Goal: Information Seeking & Learning: Learn about a topic

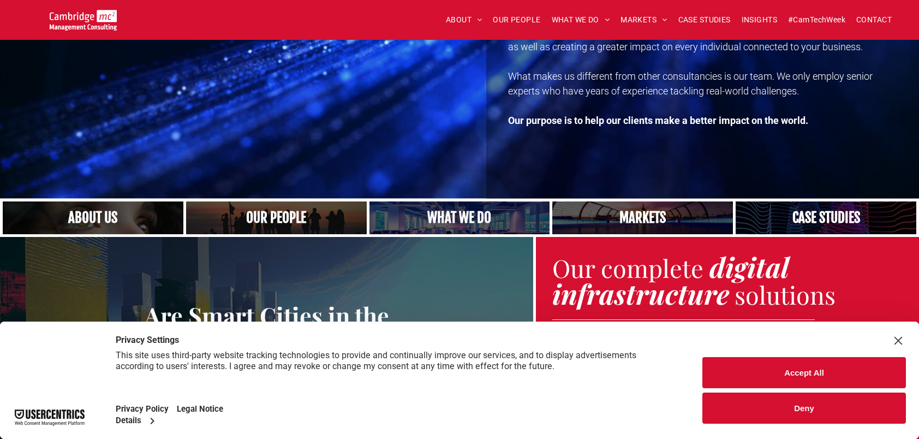
scroll to position [164, 0]
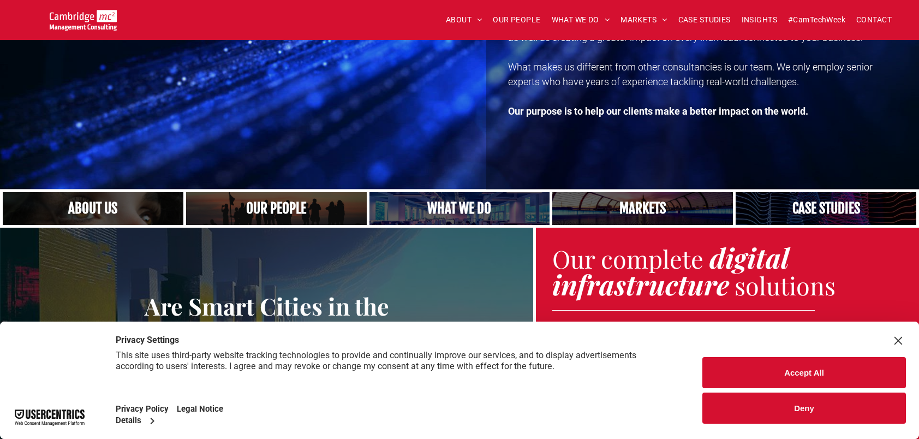
click at [105, 207] on link "Close up of woman's face, centered on her eyes" at bounding box center [92, 208] width 191 height 35
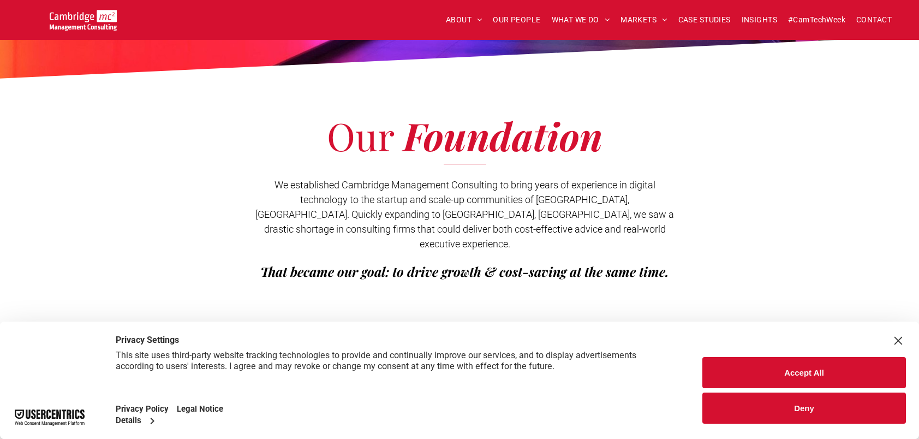
scroll to position [218, 0]
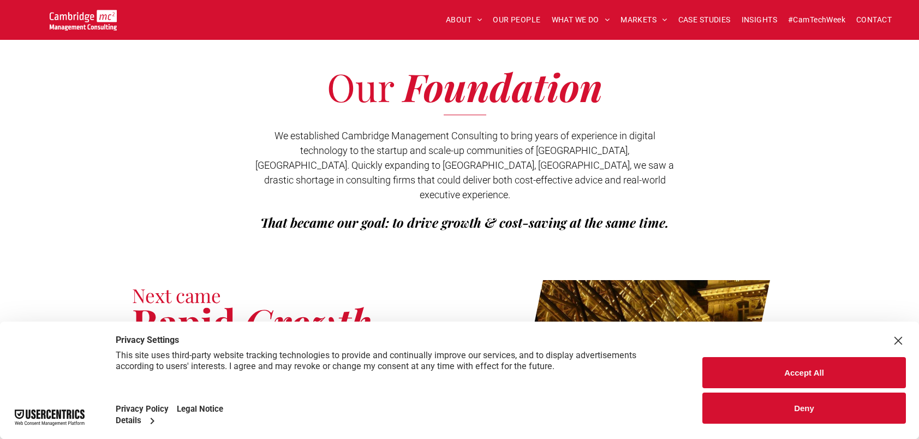
click at [799, 406] on button "Deny" at bounding box center [803, 407] width 203 height 31
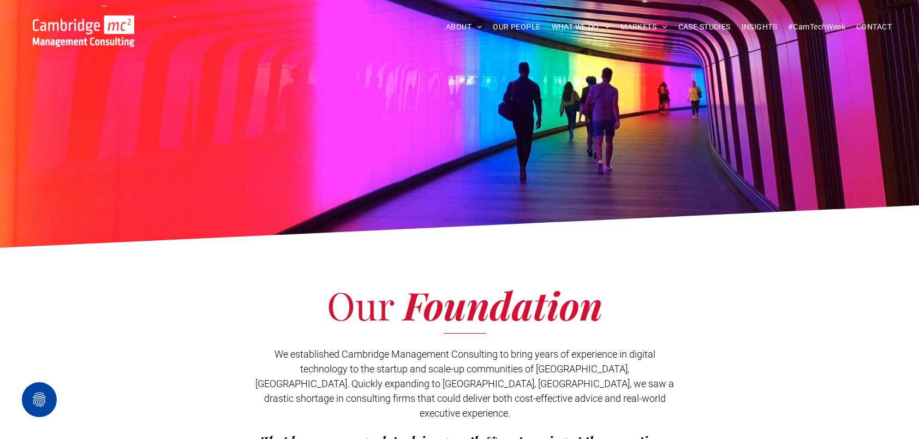
scroll to position [109, 0]
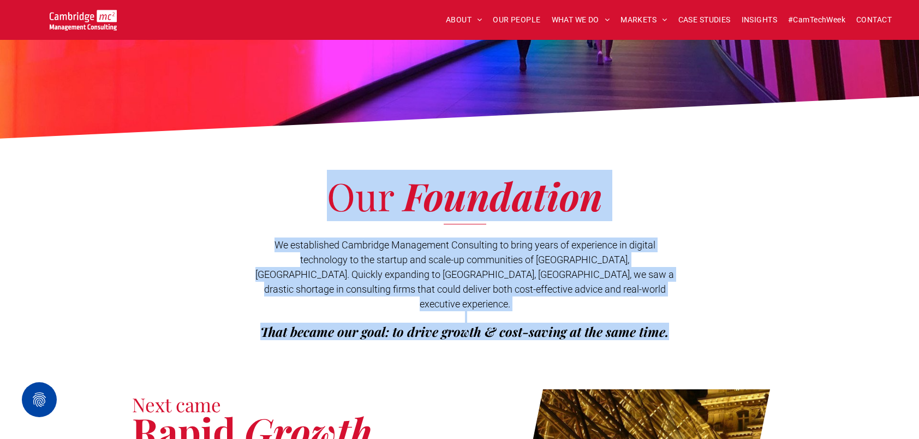
drag, startPoint x: 335, startPoint y: 189, endPoint x: 703, endPoint y: 325, distance: 392.5
click at [703, 325] on div "Our Foundation We established Cambridge Management Consulting to bring years of…" at bounding box center [459, 261] width 919 height 212
copy div "Our Foundation We established Cambridge Management Consulting to bring years of…"
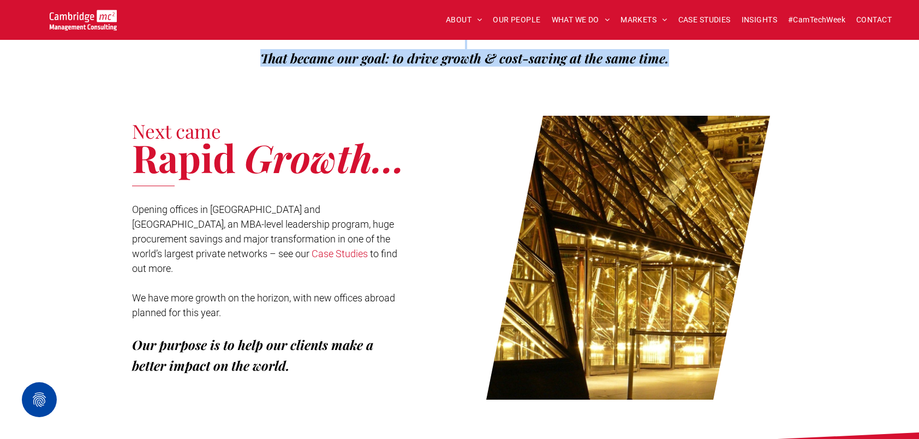
scroll to position [382, 0]
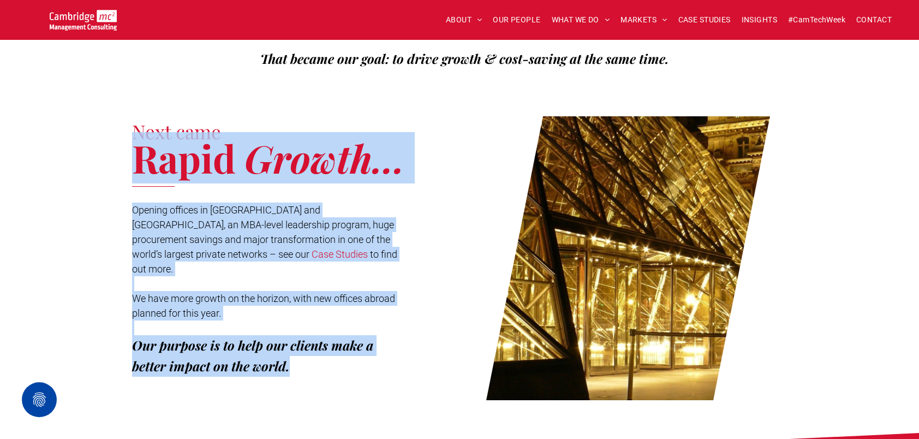
drag, startPoint x: 135, startPoint y: 120, endPoint x: 308, endPoint y: 327, distance: 269.6
click at [308, 327] on div "Next came Rapid Growth... Opening offices in Paris and Tel Aviv, an MBA-level l…" at bounding box center [295, 258] width 327 height 284
copy div "Rapid Growth... Opening offices in Paris and Tel Aviv, an MBA-level leadership …"
click at [304, 208] on span "Opening offices in Paris and Tel Aviv, an MBA-level leadership program, huge pr…" at bounding box center [263, 232] width 262 height 56
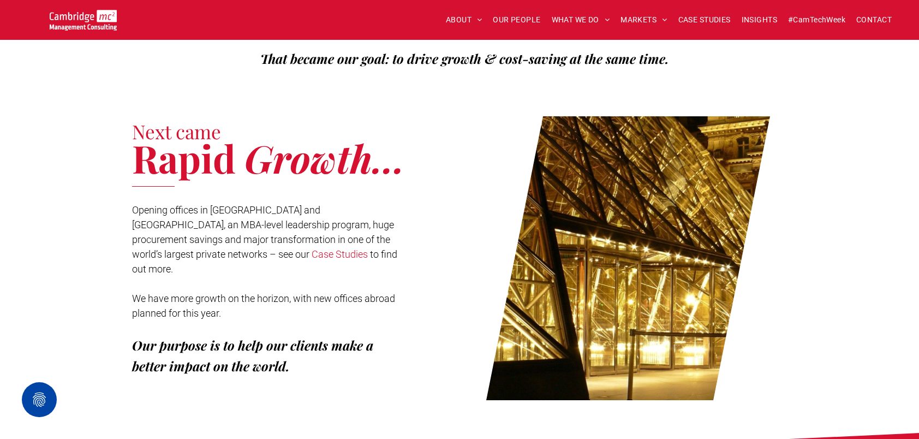
click at [289, 291] on p "We have more growth on the horizon, with new offices abroad planned for this ye…" at bounding box center [265, 305] width 266 height 29
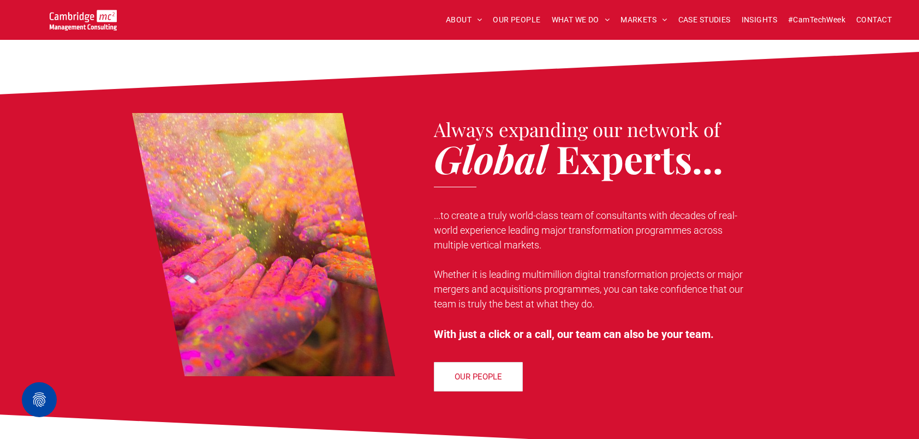
scroll to position [764, 0]
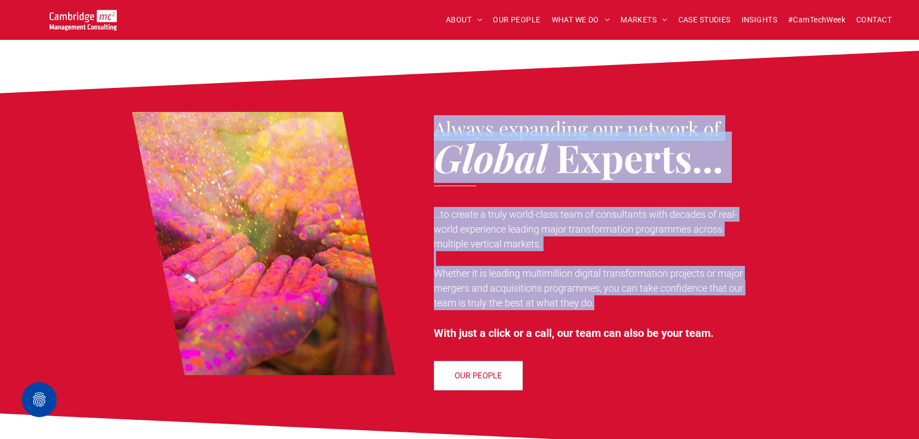
drag, startPoint x: 436, startPoint y: 113, endPoint x: 689, endPoint y: 304, distance: 316.3
click at [689, 304] on div "Always expanding our network of Global Experts... ...to create a truly world-cl…" at bounding box center [605, 252] width 363 height 285
copy div "Always expanding our network of Global Experts... ...to create a truly world-cl…"
click at [604, 208] on span "...to create a truly world-class team of consultants with decades of real-world…" at bounding box center [585, 228] width 303 height 41
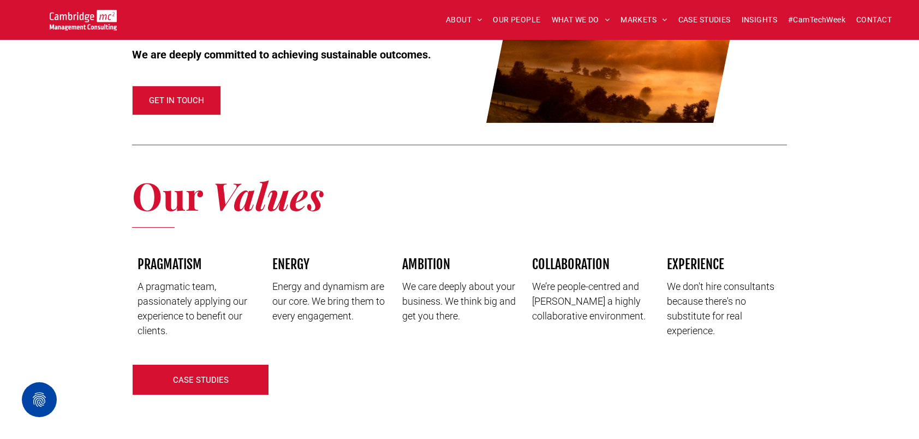
scroll to position [1418, 0]
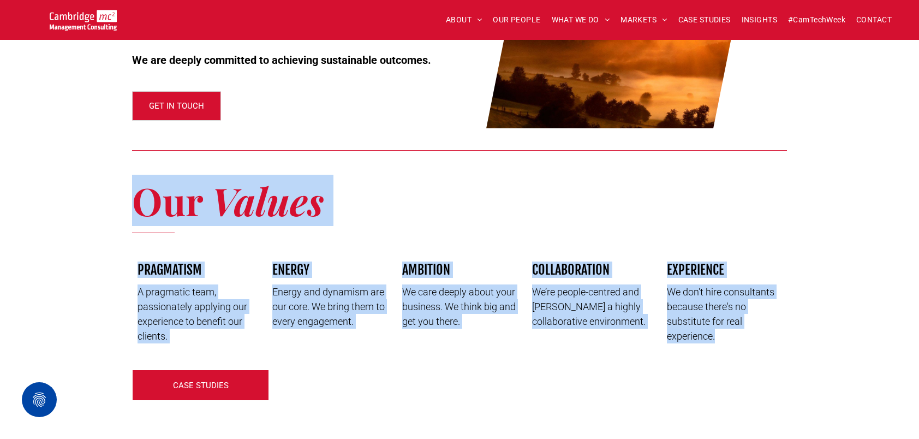
drag, startPoint x: 135, startPoint y: 187, endPoint x: 744, endPoint y: 327, distance: 624.8
click at [744, 327] on div "Our Foundation We established Cambridge Management Consulting to bring years of…" at bounding box center [459, 78] width 919 height 2993
copy div "Our Values PRAGMATISM A pragmatic team, passionately applying our experience to…"
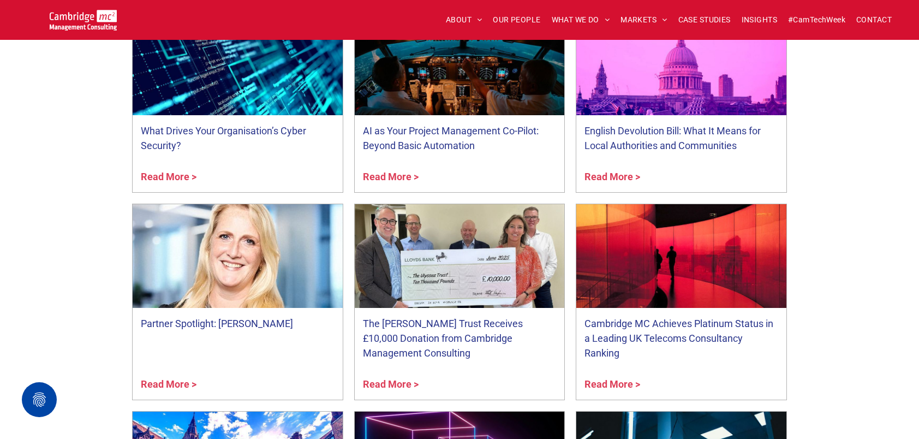
scroll to position [2018, 0]
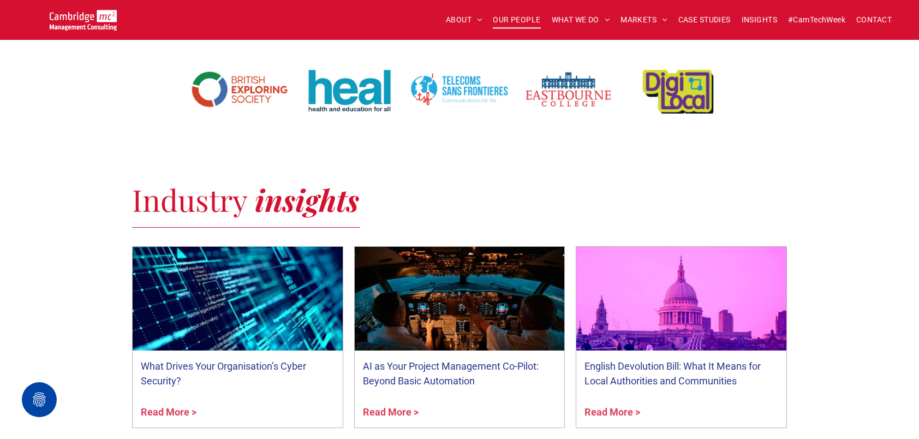
click at [515, 15] on span "OUR PEOPLE" at bounding box center [516, 19] width 47 height 17
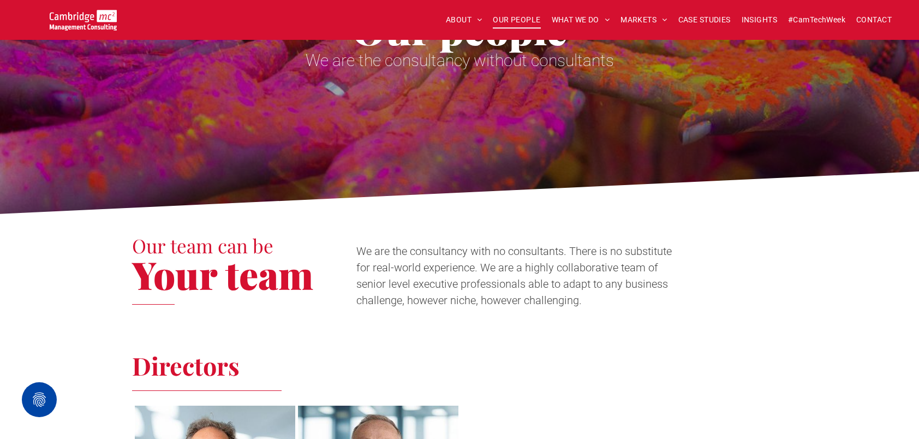
scroll to position [218, 0]
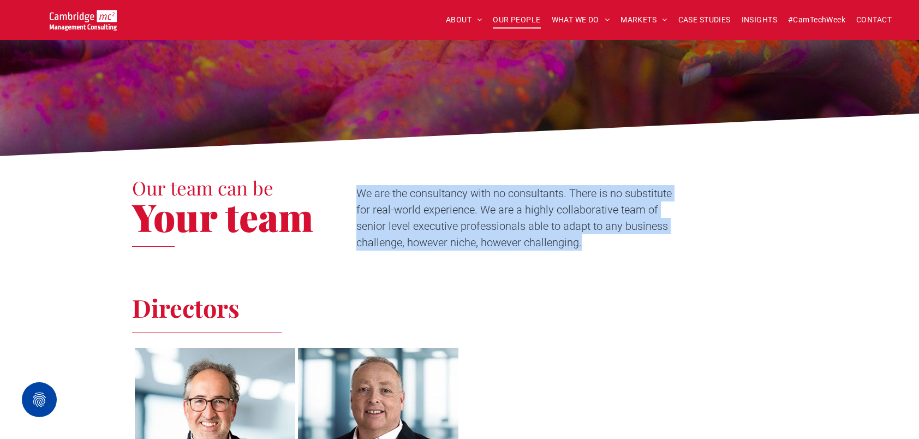
drag, startPoint x: 359, startPoint y: 193, endPoint x: 599, endPoint y: 239, distance: 244.5
click at [599, 239] on p "We are the consultancy with no consultants. There is no substitute for real-wor…" at bounding box center [519, 217] width 326 height 65
copy span "We are the consultancy with no consultants. There is no substitute for real-wor…"
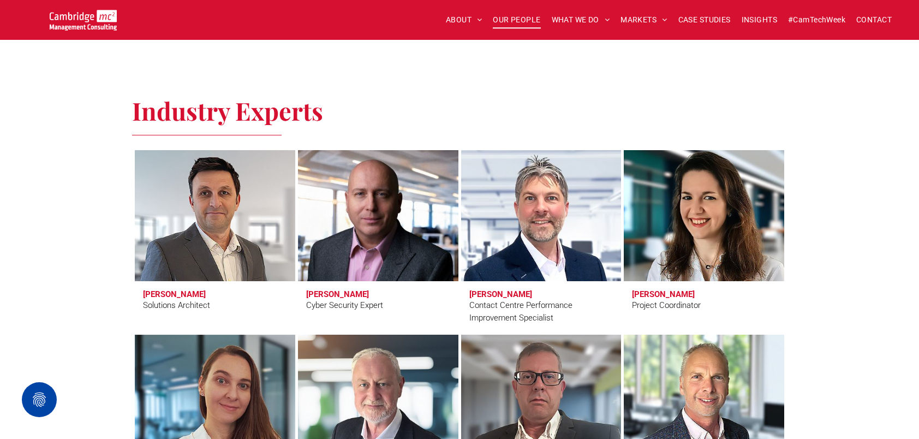
scroll to position [2891, 0]
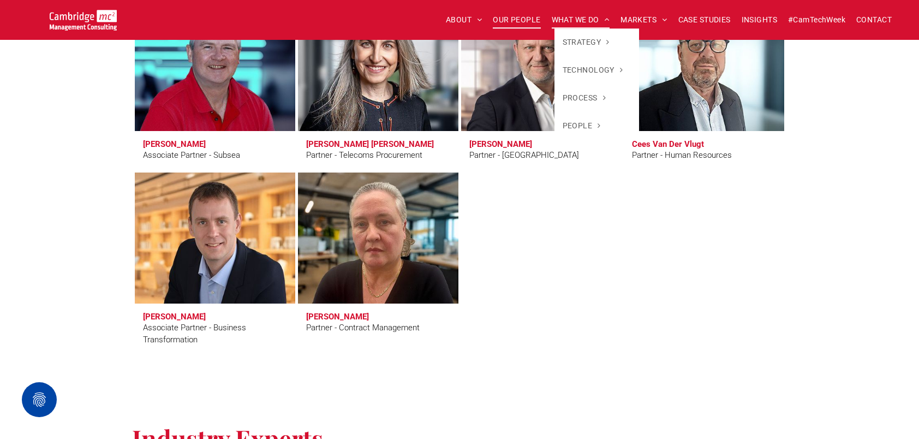
click at [583, 22] on span "WHAT WE DO" at bounding box center [580, 19] width 58 height 17
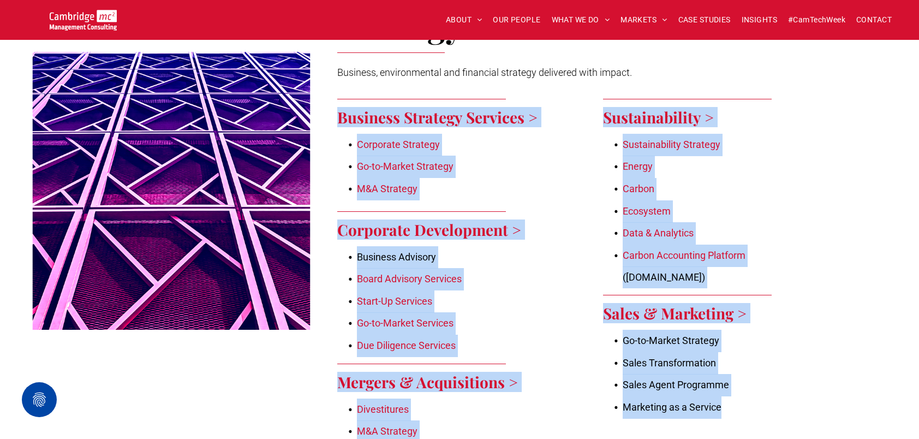
scroll to position [515, 0]
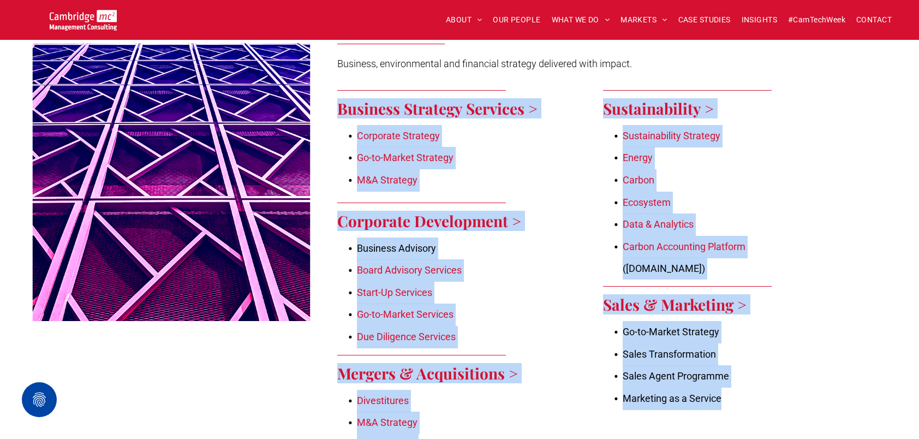
drag, startPoint x: 335, startPoint y: 135, endPoint x: 778, endPoint y: 417, distance: 525.1
click at [778, 417] on div "Strategy > Business, environmental and financial strategy delivered with impact…" at bounding box center [603, 254] width 576 height 565
copy div "Business Strategy Services > Corporate Strategy Go-to-Market Strategy M&A Strat…"
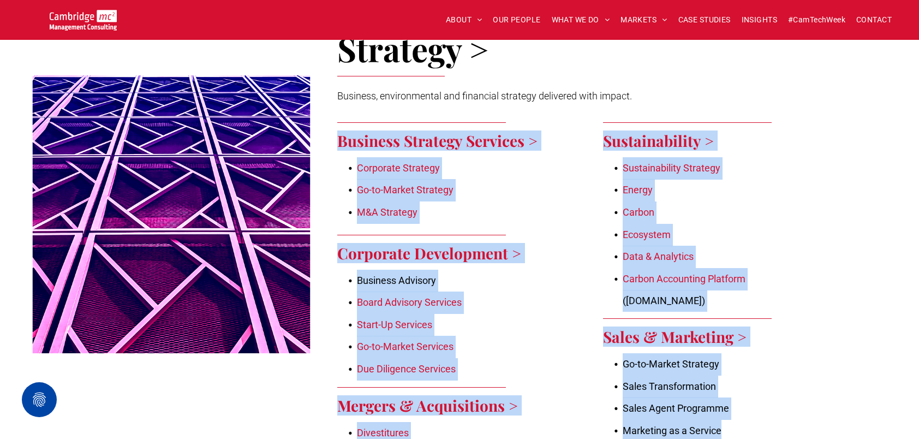
scroll to position [461, 0]
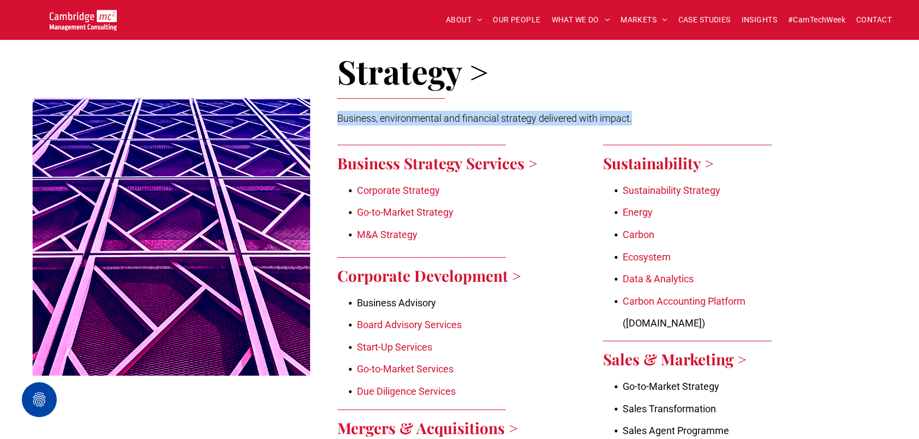
drag, startPoint x: 338, startPoint y: 113, endPoint x: 661, endPoint y: 110, distance: 322.9
click at [661, 111] on p "Business, environmental and financial strategy delivered with impact." at bounding box center [500, 118] width 326 height 15
copy span "Business, environmental and financial strategy delivered with impact."
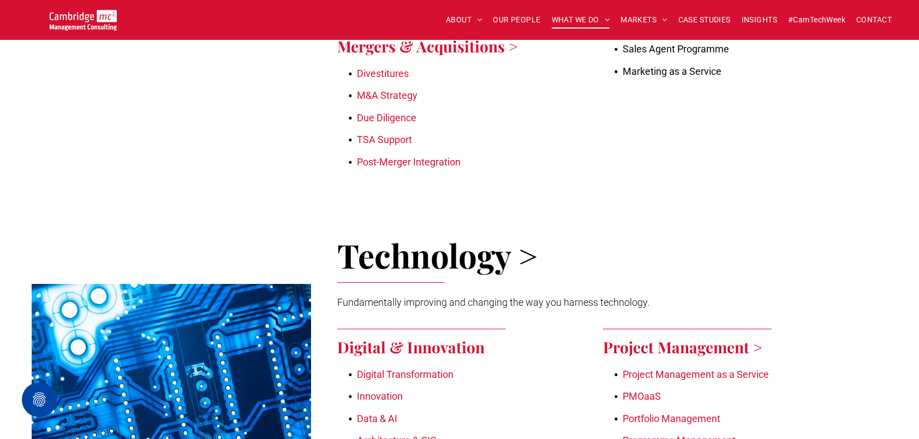
scroll to position [843, 0]
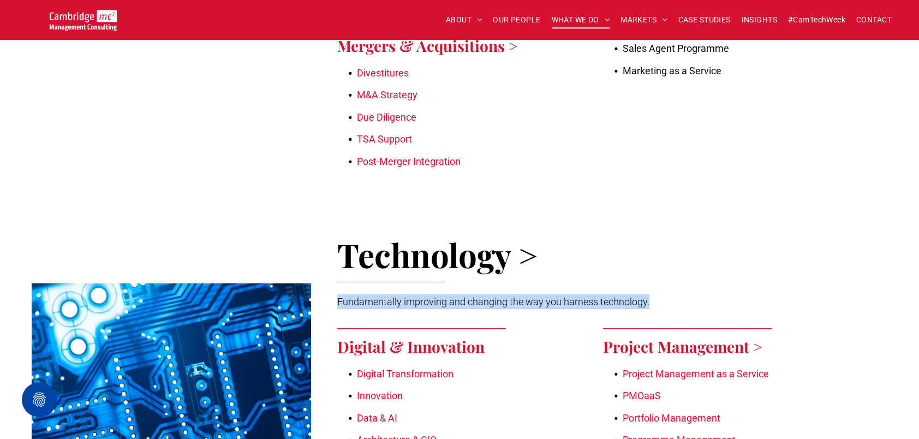
drag, startPoint x: 337, startPoint y: 298, endPoint x: 656, endPoint y: 301, distance: 319.1
click at [656, 301] on p "Fundamentally improving and changing the way you harness technology." at bounding box center [500, 301] width 326 height 15
copy span "Fundamentally improving and changing the way you harness technology."
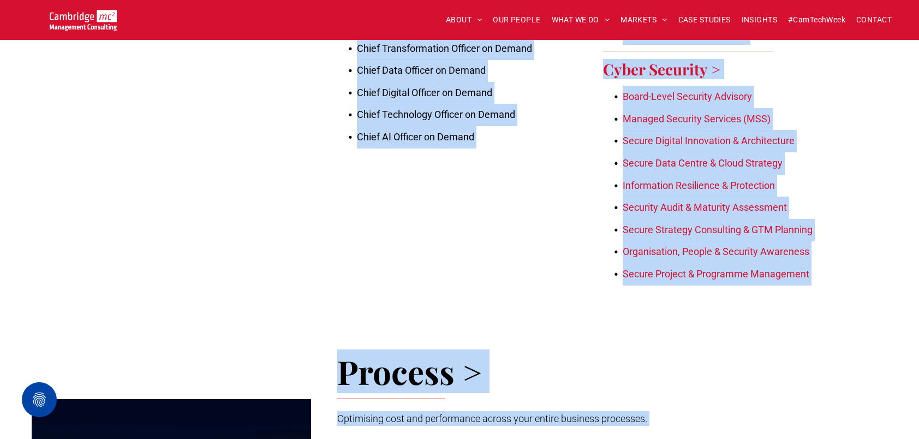
scroll to position [1533, 0]
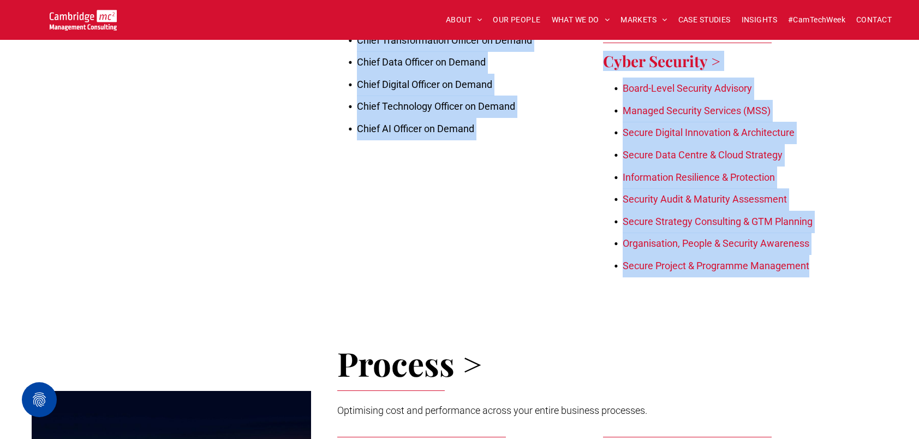
drag, startPoint x: 335, startPoint y: 182, endPoint x: 829, endPoint y: 273, distance: 501.4
copy div "Digital & Innovation Digital Transformation Innovation Data & AI Architecture &…"
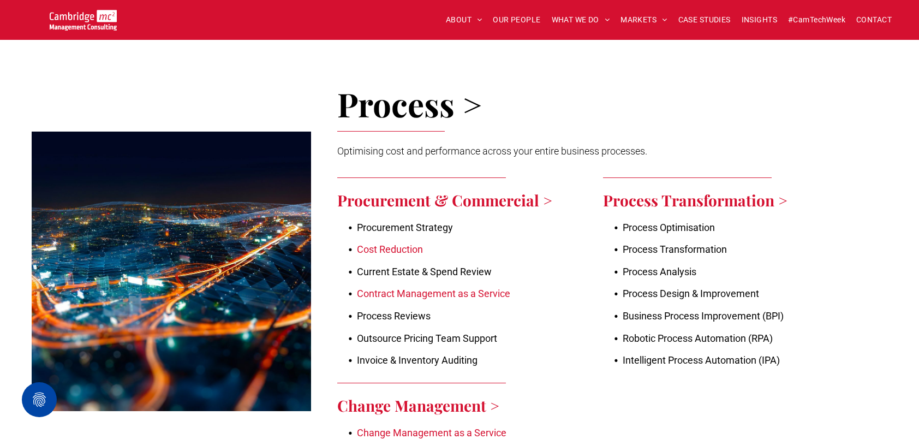
scroll to position [1806, 0]
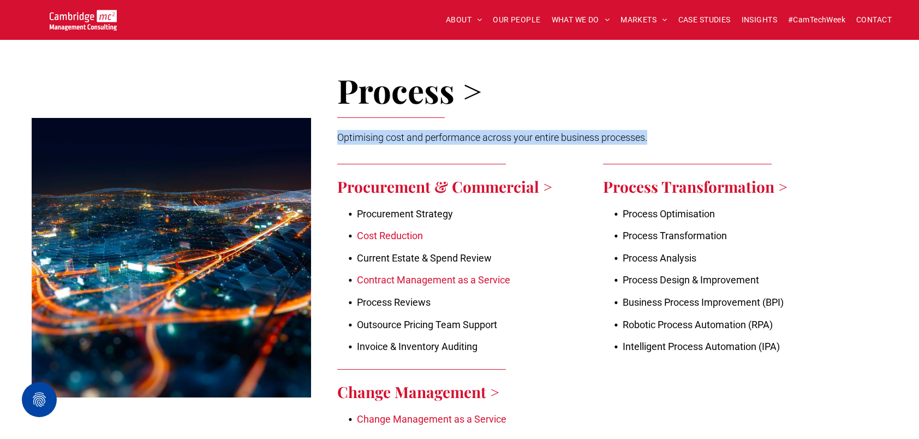
drag, startPoint x: 345, startPoint y: 127, endPoint x: 709, endPoint y: 127, distance: 364.4
click at [709, 127] on div "Process > Optimising cost and performance across your entire business processes…" at bounding box center [603, 258] width 576 height 426
copy span "Optimising cost and performance across your entire business processes."
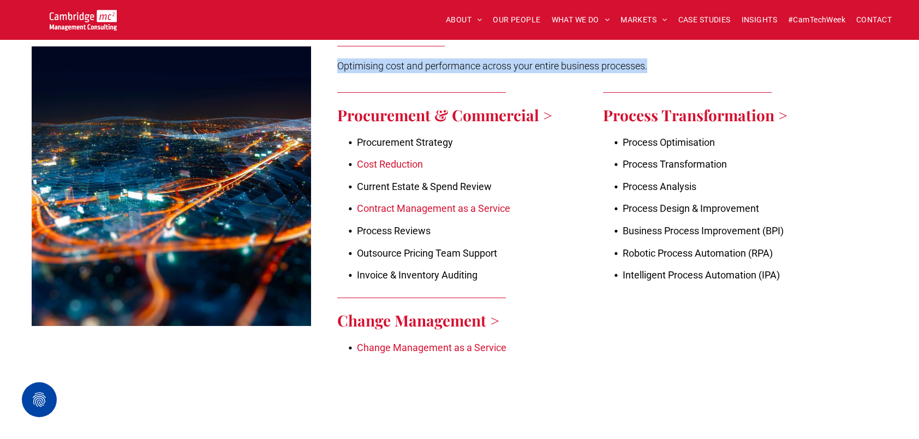
scroll to position [1861, 0]
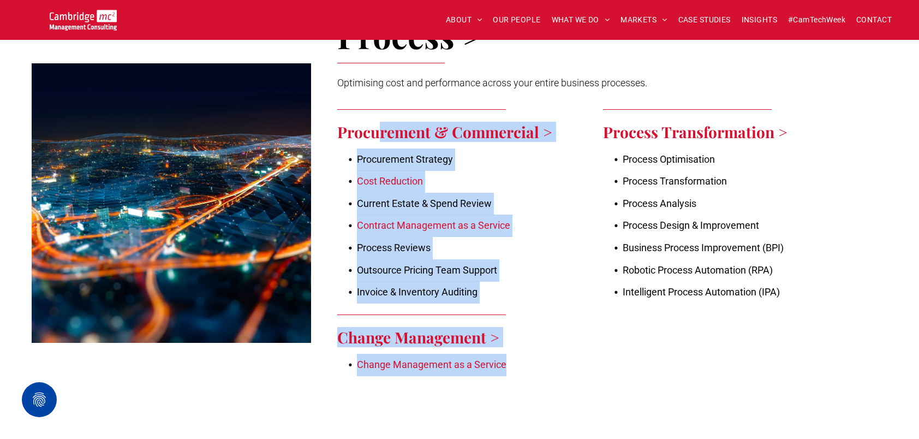
drag, startPoint x: 541, startPoint y: 350, endPoint x: 376, endPoint y: 127, distance: 277.7
click at [376, 127] on div "Procurement & Commercial > Procurement Strategy Cost Reduction Current Estate &…" at bounding box center [466, 243] width 258 height 278
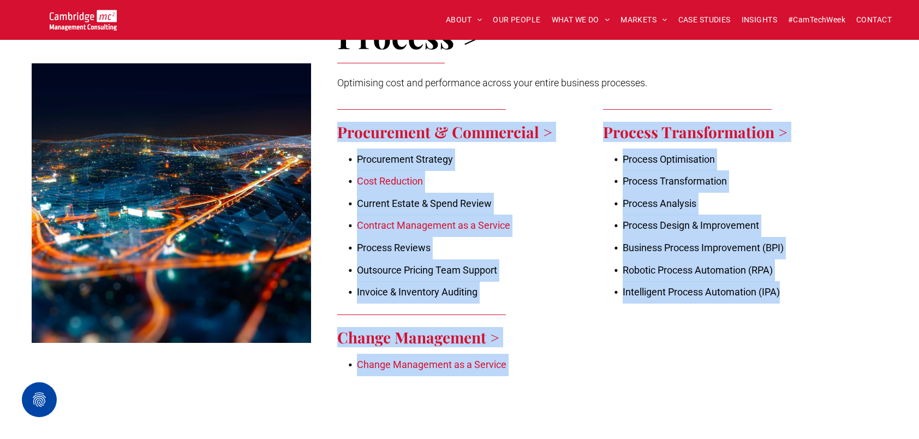
drag, startPoint x: 376, startPoint y: 127, endPoint x: 793, endPoint y: 285, distance: 446.1
click at [793, 285] on div "Process > Optimising cost and performance across your entire business processes…" at bounding box center [603, 204] width 576 height 426
copy div "Procurement & Commercial > Procurement Strategy Cost Reduction Current Estate &…"
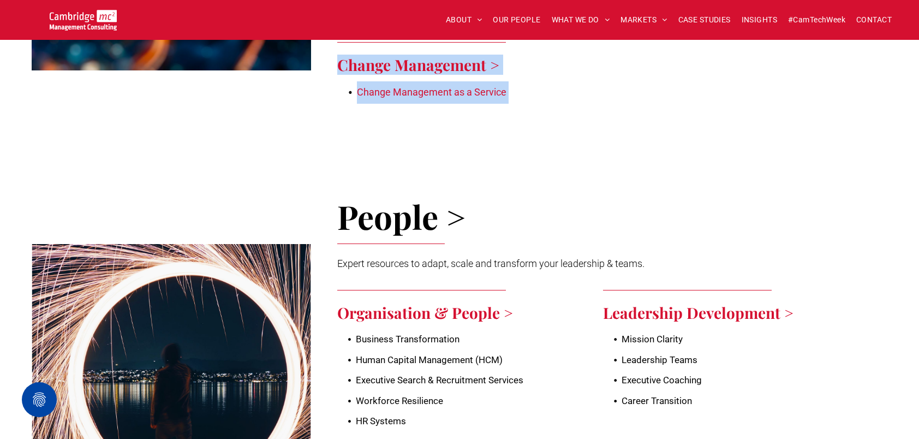
scroll to position [2133, 0]
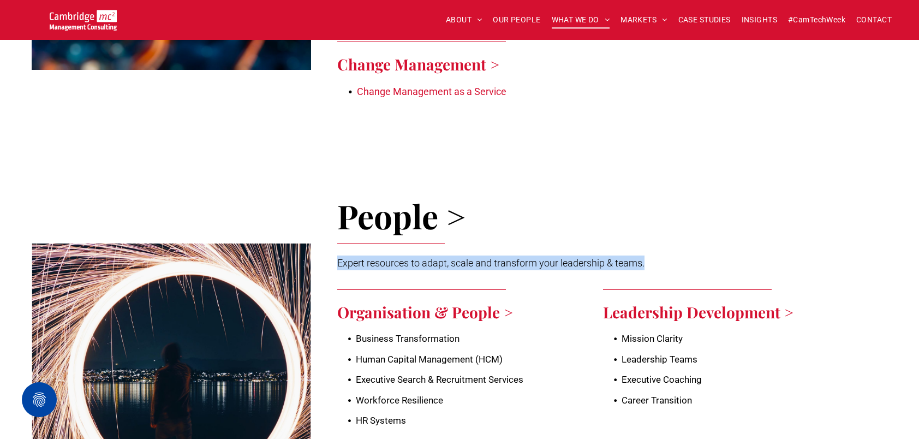
drag, startPoint x: 338, startPoint y: 252, endPoint x: 669, endPoint y: 247, distance: 331.2
click at [669, 247] on div "People > Expert resources to adapt, scale and transform your leadership & teams…" at bounding box center [603, 346] width 576 height 351
copy span "Expert resources to adapt, scale and transform your leadership & teams."
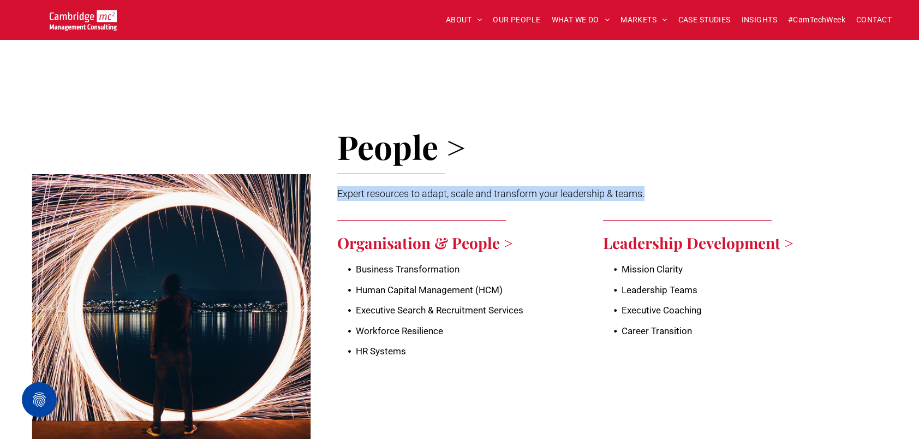
scroll to position [2243, 0]
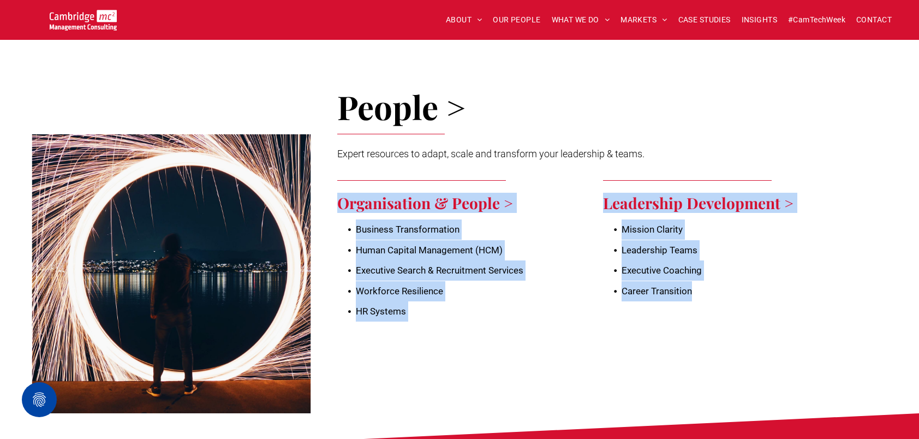
drag, startPoint x: 329, startPoint y: 194, endPoint x: 771, endPoint y: 327, distance: 461.6
click at [771, 327] on div "People > Expert resources to adapt, scale and transform your leadership & teams…" at bounding box center [603, 237] width 576 height 351
copy div "Organisation & People > Business Transformation Human Capital Management (HCM) …"
click at [473, 365] on div "People > Expert resources to adapt, scale and transform your leadership & teams…" at bounding box center [603, 237] width 576 height 351
